Goal: Information Seeking & Learning: Learn about a topic

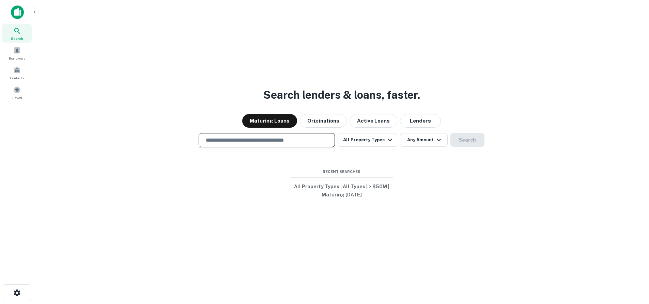
click at [274, 137] on input "text" at bounding box center [267, 140] width 130 height 8
click at [18, 53] on span at bounding box center [16, 50] width 7 height 7
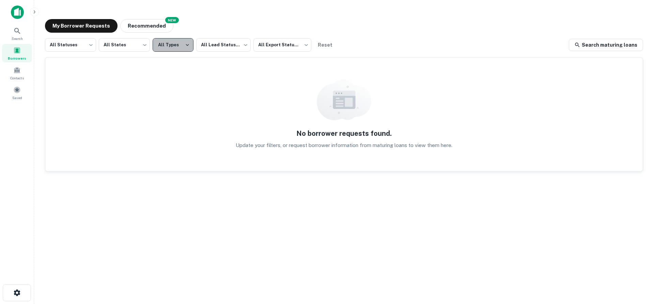
click at [175, 47] on button "All Types" at bounding box center [173, 45] width 41 height 14
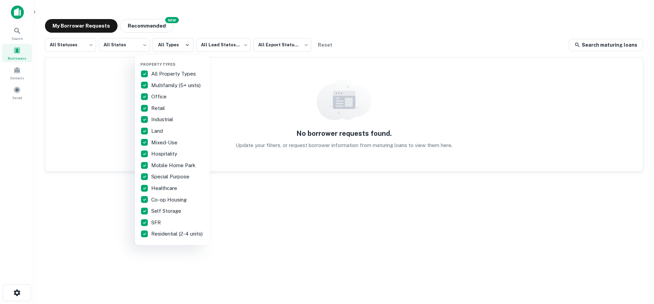
click at [225, 52] on div at bounding box center [327, 152] width 654 height 304
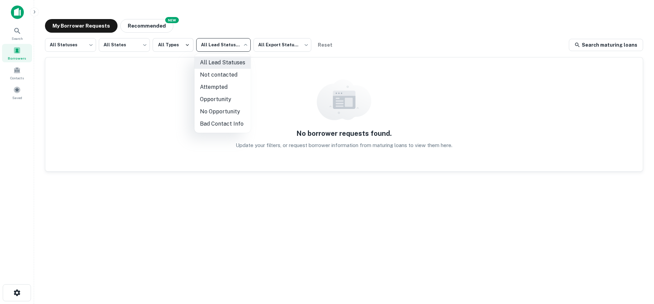
click at [234, 45] on body "Search Borrowers Contacts Saved My Borrower Requests NEW Recommended All Status…" at bounding box center [327, 152] width 654 height 304
click at [230, 95] on li "Opportunity" at bounding box center [222, 99] width 56 height 12
type input "**********"
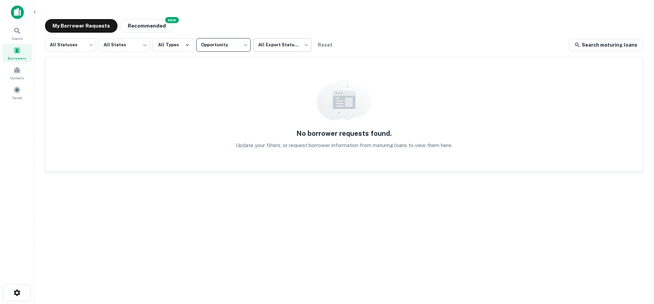
click at [267, 49] on body "**********" at bounding box center [327, 152] width 654 height 304
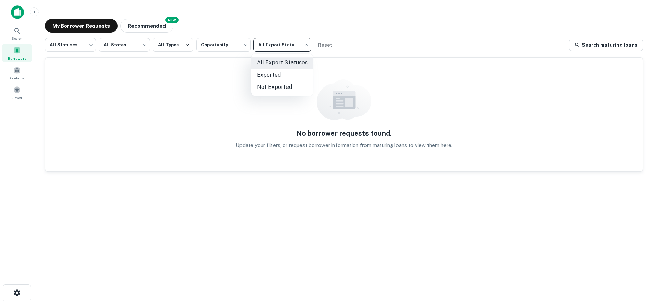
click at [129, 48] on div at bounding box center [327, 152] width 654 height 304
click at [183, 42] on button "All Types" at bounding box center [173, 45] width 41 height 14
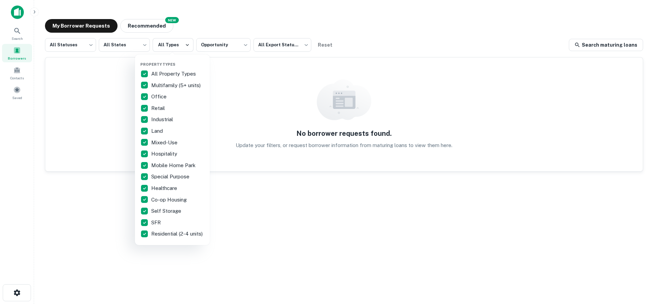
click at [324, 46] on div at bounding box center [327, 152] width 654 height 304
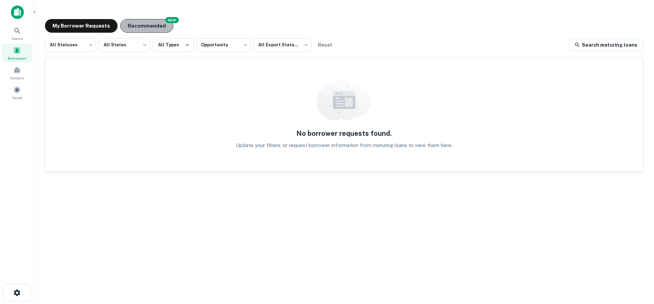
click at [142, 28] on button "Recommended" at bounding box center [146, 26] width 53 height 14
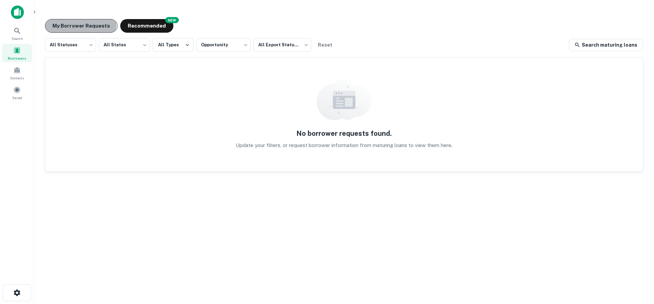
click at [64, 22] on button "My Borrower Requests" at bounding box center [81, 26] width 73 height 14
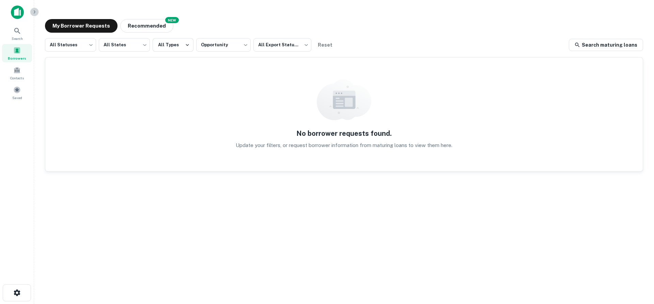
click at [36, 13] on icon "button" at bounding box center [34, 11] width 5 height 5
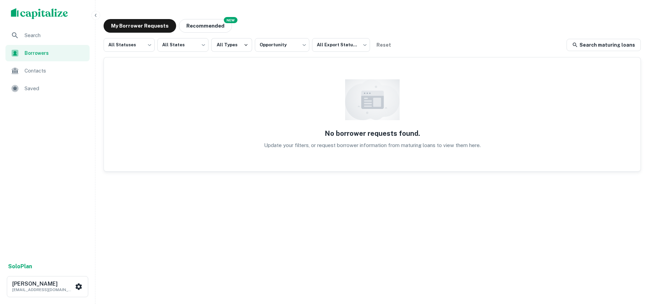
click at [47, 39] on span "Search" at bounding box center [55, 35] width 61 height 8
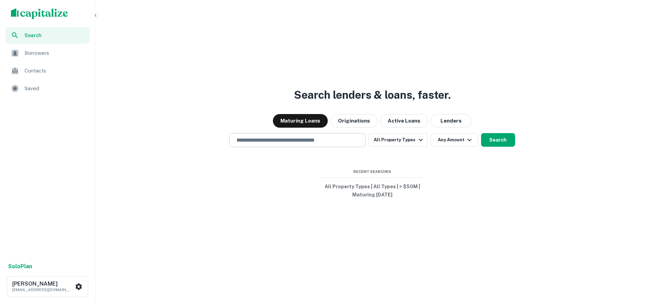
click at [282, 140] on input "text" at bounding box center [297, 140] width 130 height 8
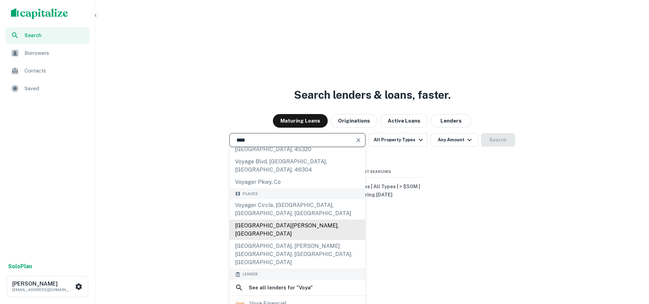
scroll to position [34, 0]
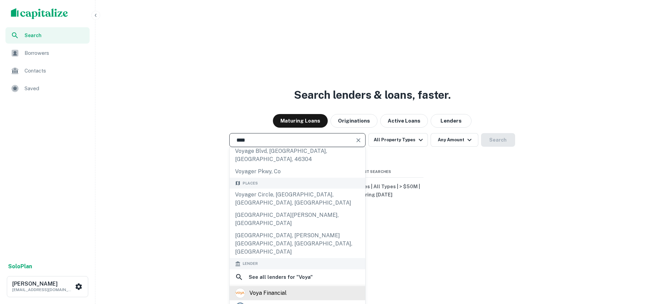
type input "****"
click at [285, 288] on div "voya financial" at bounding box center [267, 293] width 37 height 10
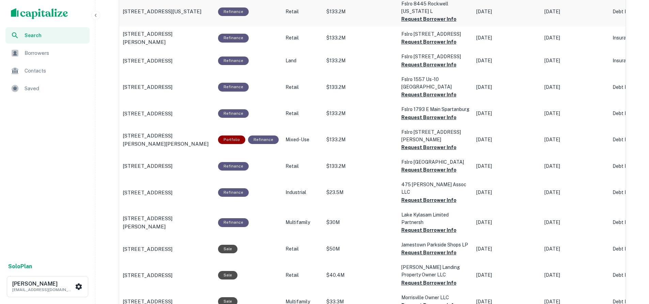
scroll to position [490, 0]
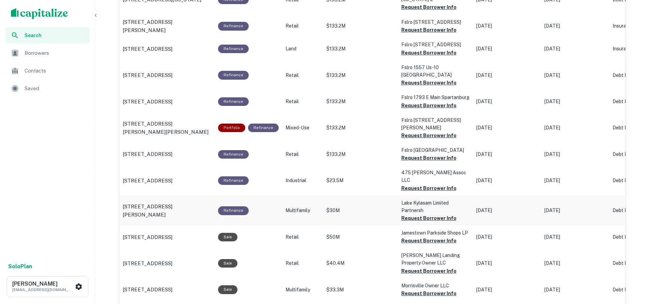
click at [375, 207] on p "$30M" at bounding box center [360, 210] width 68 height 7
click at [407, 199] on p "Lake Kylasam Limited Partnersh" at bounding box center [435, 206] width 68 height 15
click at [185, 203] on p "3700 Kingwood Dr Kingwood, TX77339" at bounding box center [167, 211] width 89 height 16
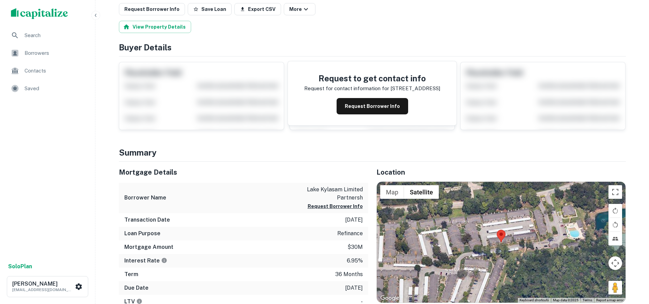
scroll to position [170, 0]
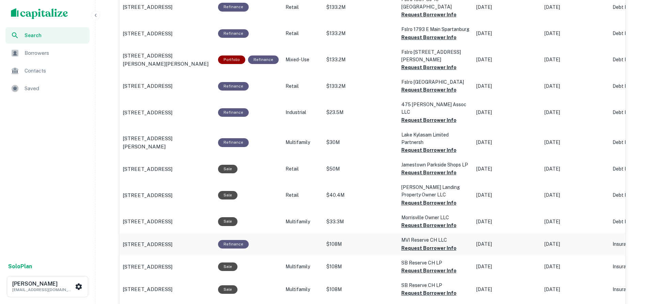
scroll to position [592, 0]
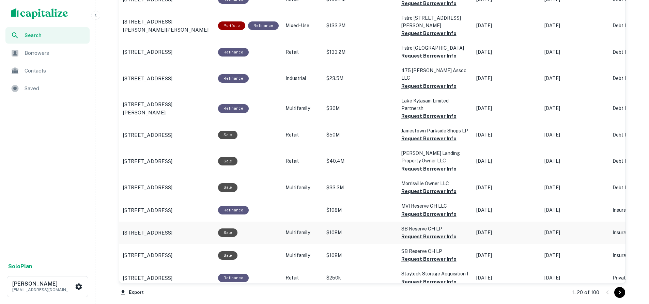
click at [367, 229] on p "$108M" at bounding box center [360, 232] width 68 height 7
click at [351, 229] on p "$108M" at bounding box center [360, 232] width 68 height 7
click at [172, 229] on p "4200 Village Dr Chino Hills, CA91709" at bounding box center [148, 233] width 50 height 8
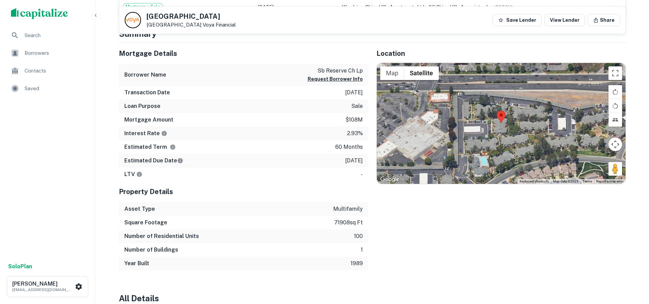
scroll to position [306, 0]
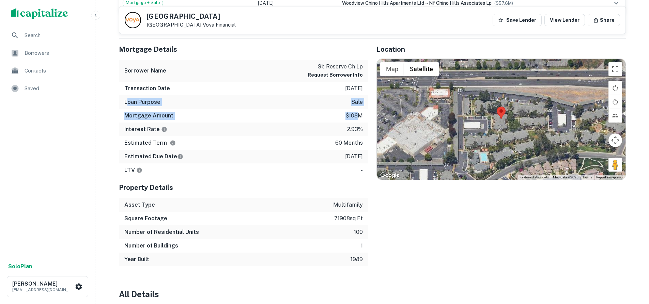
drag, startPoint x: 127, startPoint y: 102, endPoint x: 358, endPoint y: 109, distance: 230.6
click at [358, 109] on div "Mortgage Details Borrower Name sb reserve ch lp Request Borrower Info Transacti…" at bounding box center [243, 108] width 249 height 139
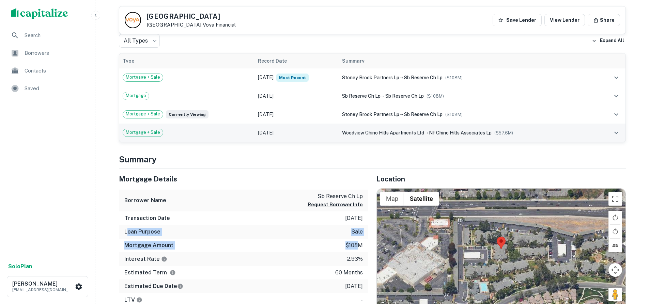
scroll to position [167, 0]
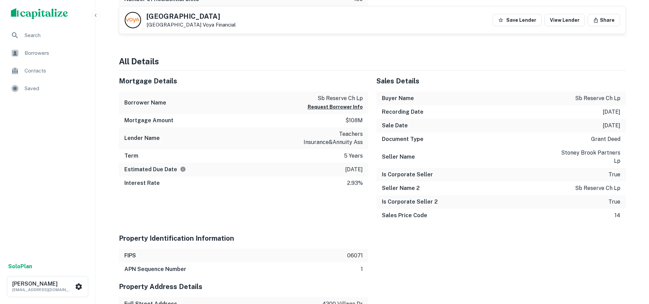
scroll to position [541, 0]
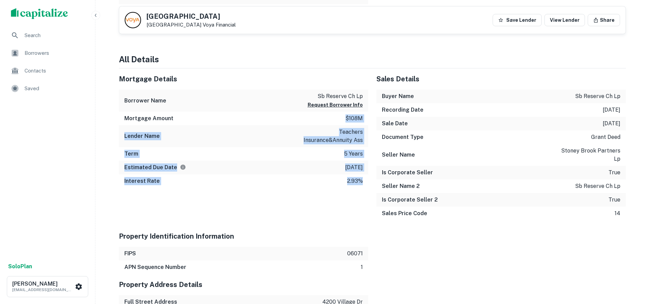
drag, startPoint x: 347, startPoint y: 120, endPoint x: 366, endPoint y: 190, distance: 72.8
click at [366, 190] on div "Mortgage Details Borrower Name sb reserve ch lp Request Borrower Info Mortgage …" at bounding box center [239, 146] width 257 height 157
click at [335, 201] on div "Mortgage Details Borrower Name sb reserve ch lp Request Borrower Info Mortgage …" at bounding box center [239, 146] width 257 height 157
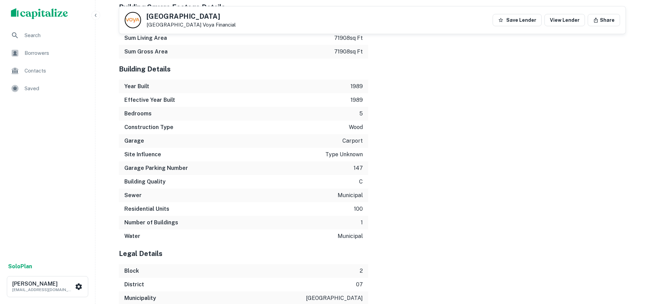
scroll to position [1018, 0]
